Goal: Task Accomplishment & Management: Complete application form

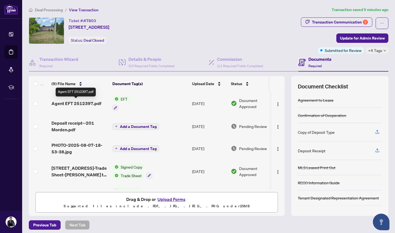
click at [84, 103] on span "Agent EFT 2512397.pdf" at bounding box center [76, 103] width 50 height 7
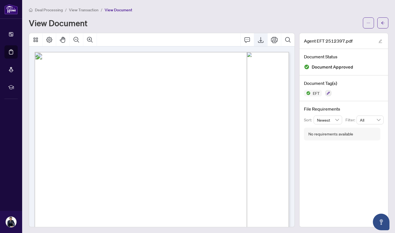
click at [263, 41] on icon "Export" at bounding box center [260, 40] width 7 height 7
click at [42, 11] on span "Deal Processing" at bounding box center [49, 9] width 28 height 5
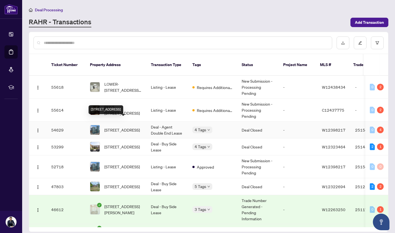
click at [124, 127] on span "[STREET_ADDRESS]" at bounding box center [121, 130] width 35 height 6
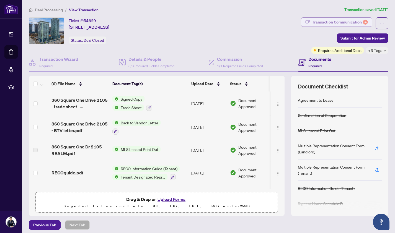
click at [353, 20] on div "Transaction Communication 4" at bounding box center [340, 22] width 56 height 9
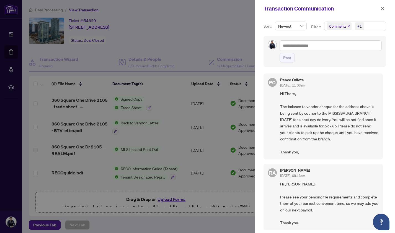
click at [347, 28] on span "Comments" at bounding box center [338, 26] width 25 height 8
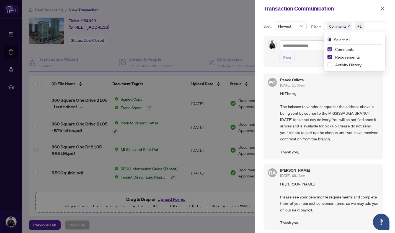
click at [329, 50] on span "Select Comments" at bounding box center [329, 49] width 4 height 4
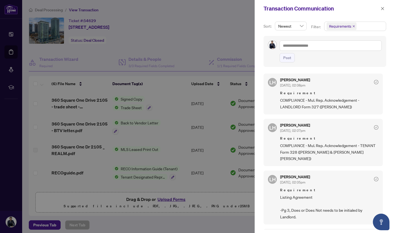
click at [343, 108] on span "COMPLIANCE - Mul. Rep. Acknowledgement - LANDLORD Form 327 ([PERSON_NAME])" at bounding box center [329, 103] width 98 height 13
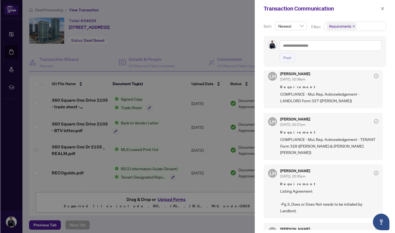
scroll to position [7, 0]
click at [384, 8] on icon "close" at bounding box center [383, 9] width 4 height 4
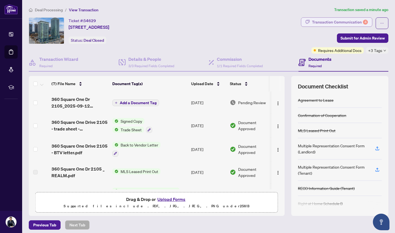
click at [353, 22] on div "Transaction Communication 4" at bounding box center [340, 22] width 56 height 9
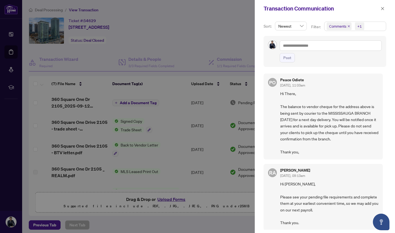
click at [347, 27] on icon "close" at bounding box center [348, 26] width 3 height 3
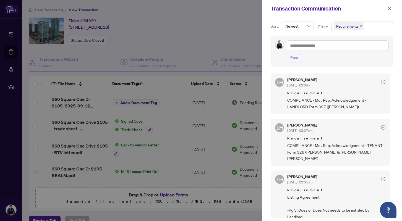
click at [162, 124] on div at bounding box center [201, 110] width 402 height 221
click at [389, 9] on icon "close" at bounding box center [389, 8] width 3 height 3
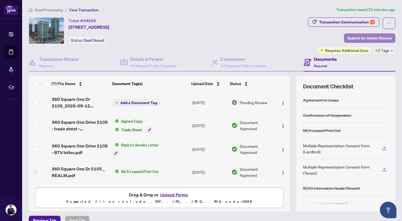
click at [367, 39] on span "Submit for Admin Review" at bounding box center [370, 38] width 44 height 9
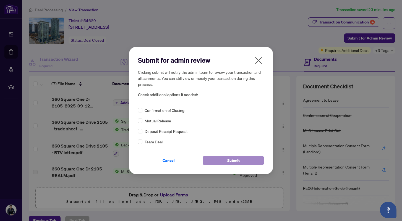
click at [229, 163] on span "Submit" at bounding box center [233, 160] width 12 height 9
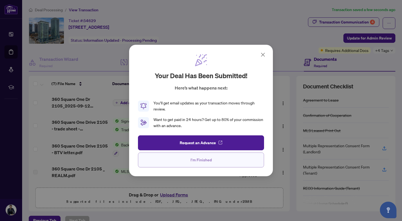
click at [238, 158] on button "I'm Finished" at bounding box center [201, 160] width 126 height 15
